Goal: Book appointment/travel/reservation

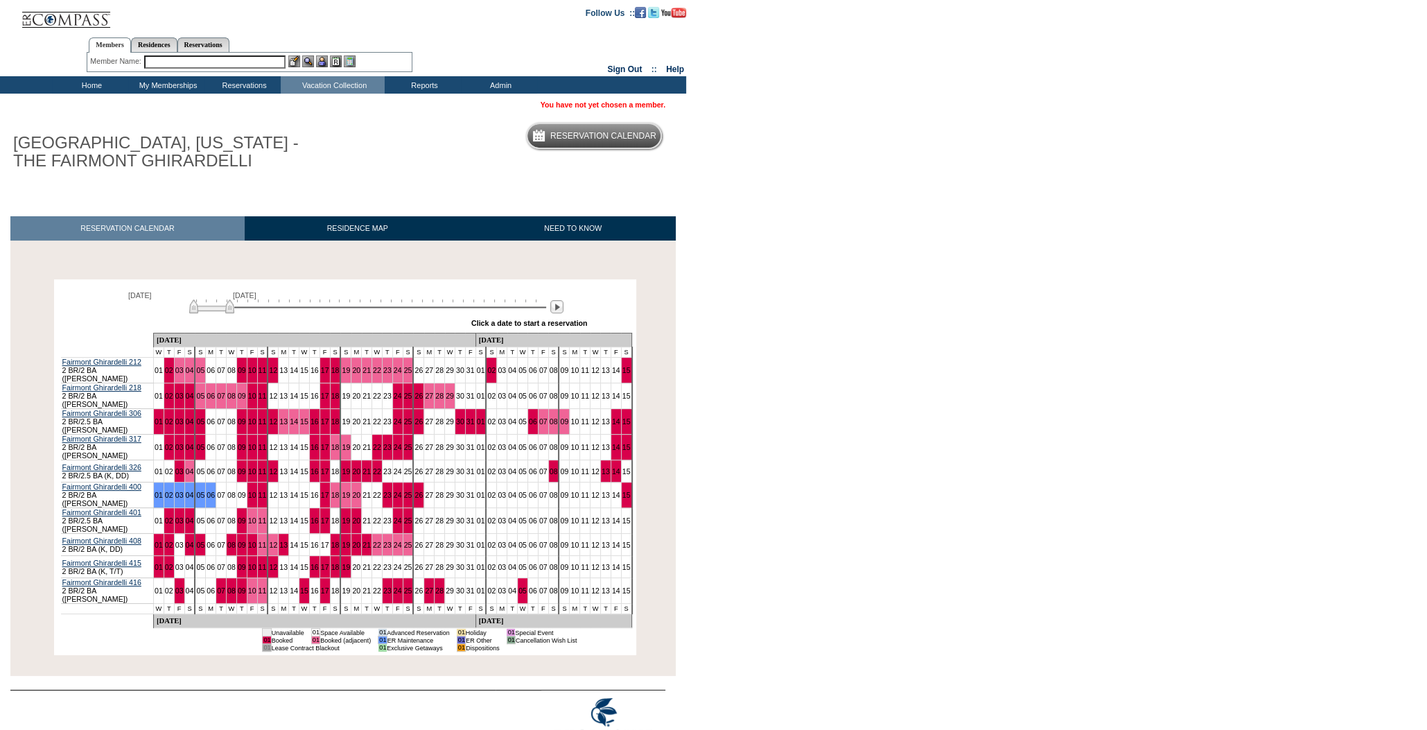
click at [213, 301] on div "[DATE] [DATE]" at bounding box center [365, 303] width 400 height 24
drag, startPoint x: 209, startPoint y: 308, endPoint x: 272, endPoint y: 306, distance: 63.1
click at [272, 306] on img at bounding box center [274, 306] width 45 height 14
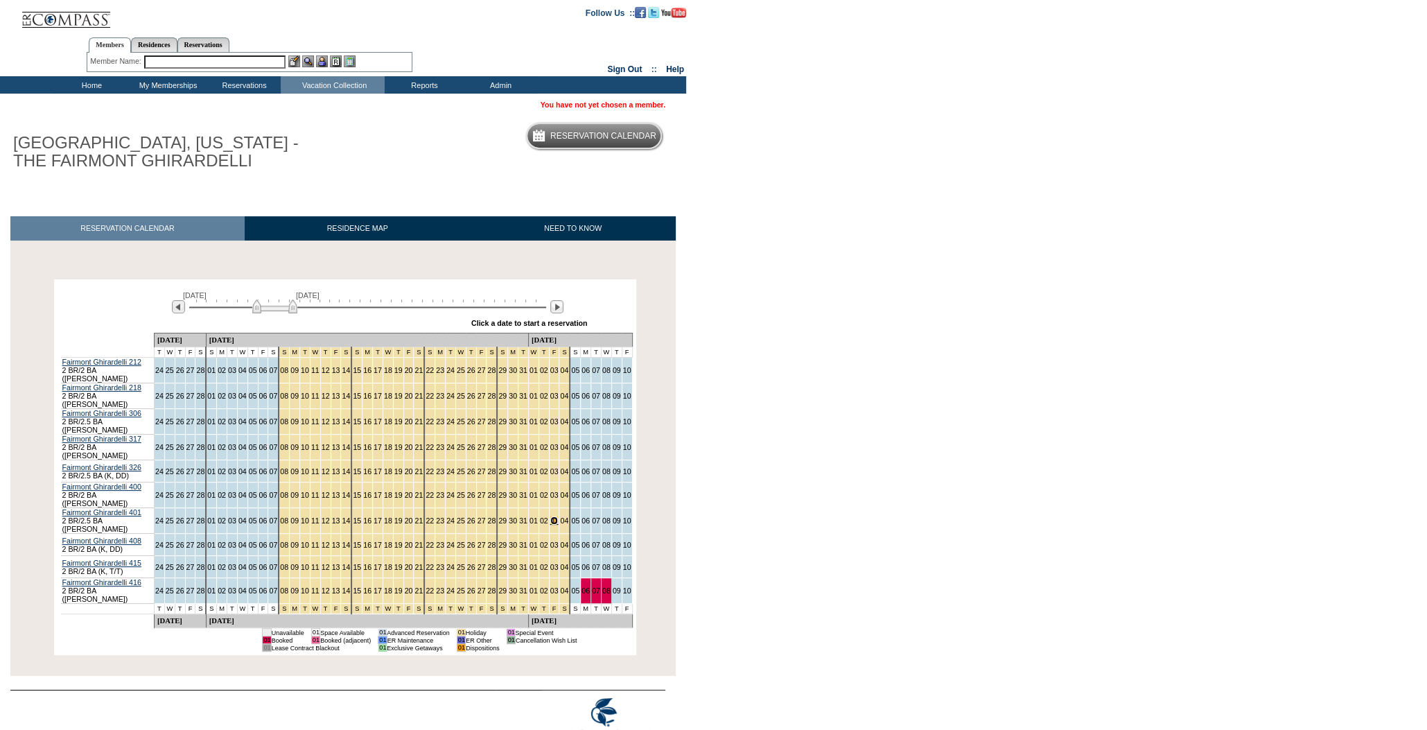
click at [550, 398] on link "03" at bounding box center [554, 520] width 8 height 8
click at [282, 58] on input "text" at bounding box center [214, 61] width 141 height 13
click at [267, 58] on input "text" at bounding box center [214, 61] width 141 height 13
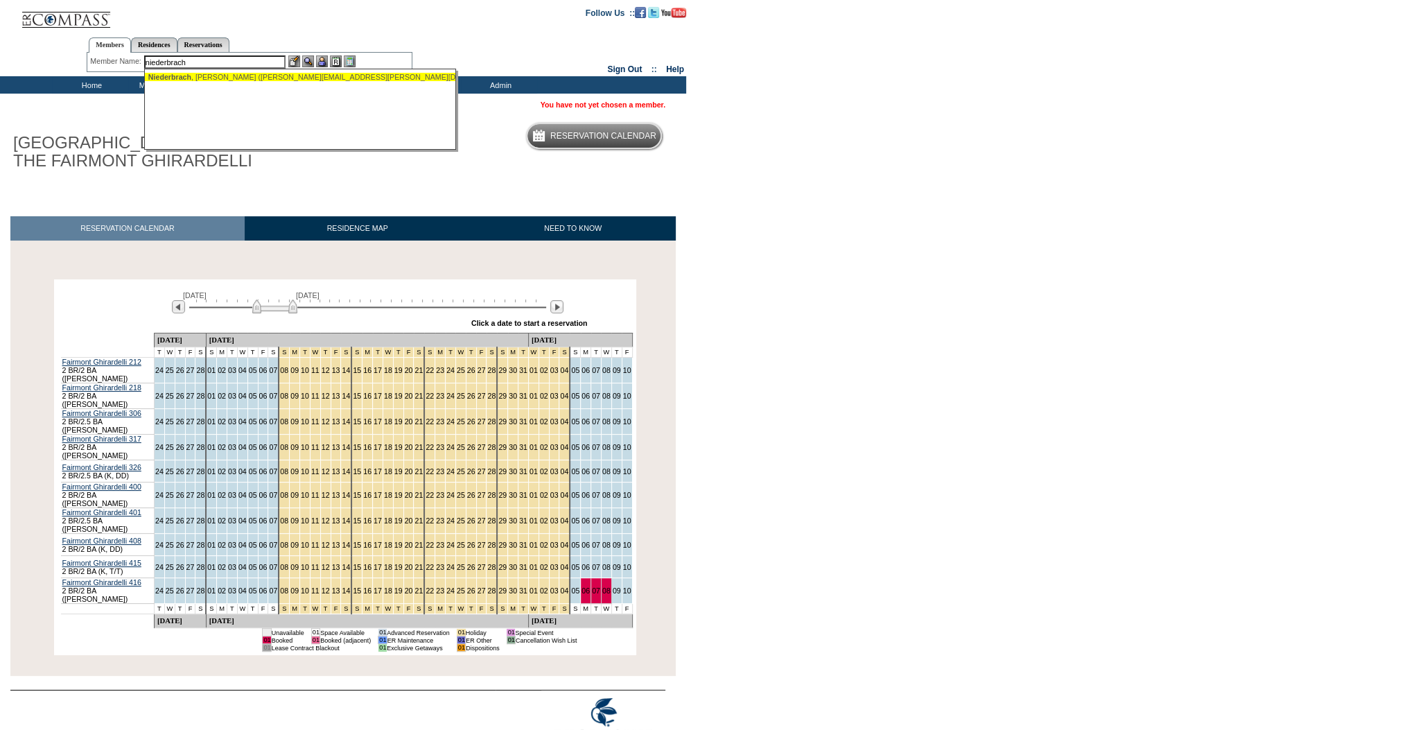
click at [239, 80] on div "[PERSON_NAME] ([PERSON_NAME][EMAIL_ADDRESS][PERSON_NAME][DOMAIN_NAME])" at bounding box center [300, 77] width 305 height 8
type input "[PERSON_NAME] ([PERSON_NAME][EMAIL_ADDRESS][PERSON_NAME][DOMAIN_NAME])"
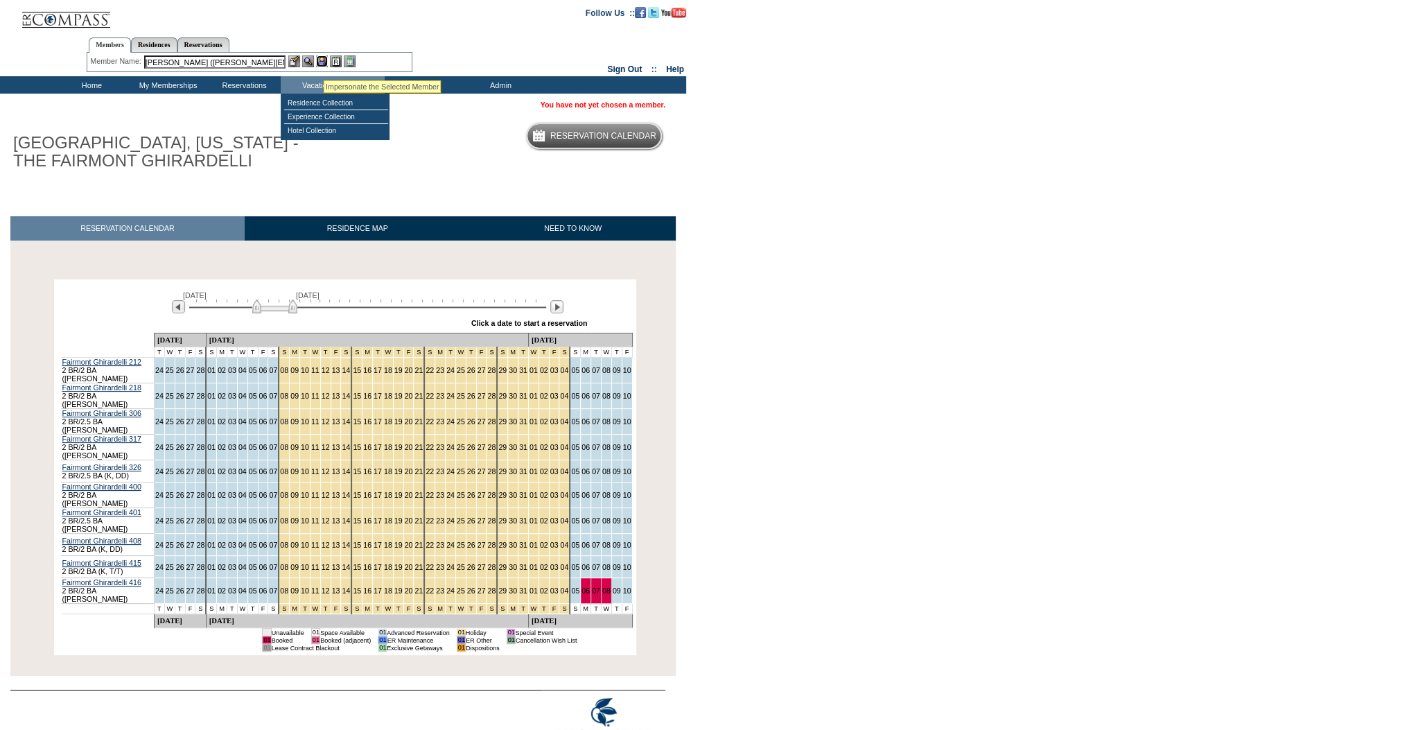
click at [324, 63] on img at bounding box center [322, 61] width 12 height 12
click at [308, 61] on img at bounding box center [308, 61] width 12 height 12
